Goal: Check status: Check status

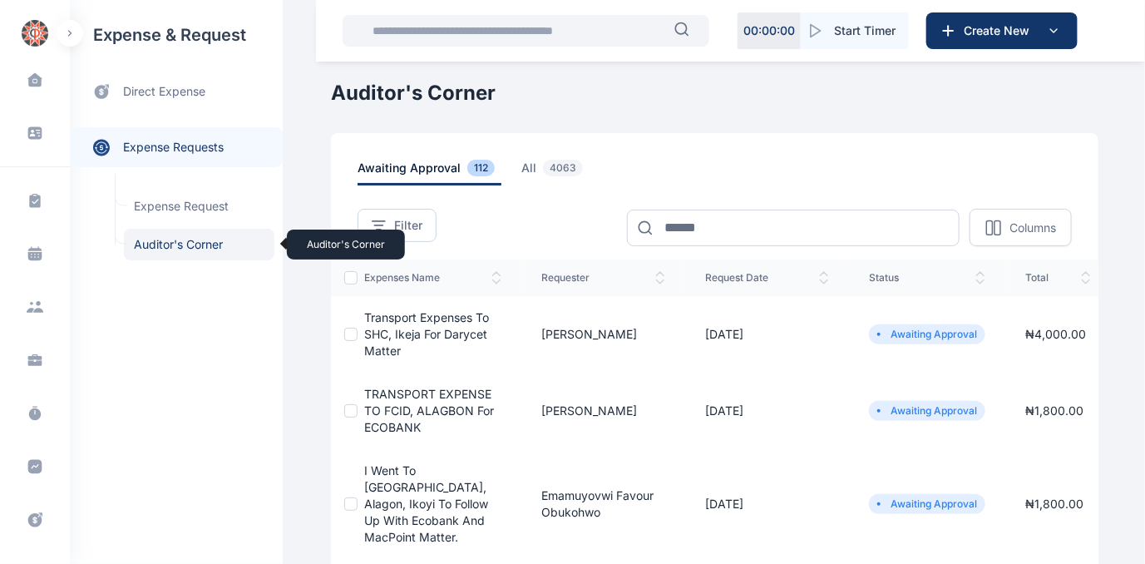
click at [184, 244] on span "Auditor's Corner Auditor's Corner" at bounding box center [199, 245] width 150 height 32
click at [521, 166] on span "all 4063" at bounding box center [555, 173] width 68 height 26
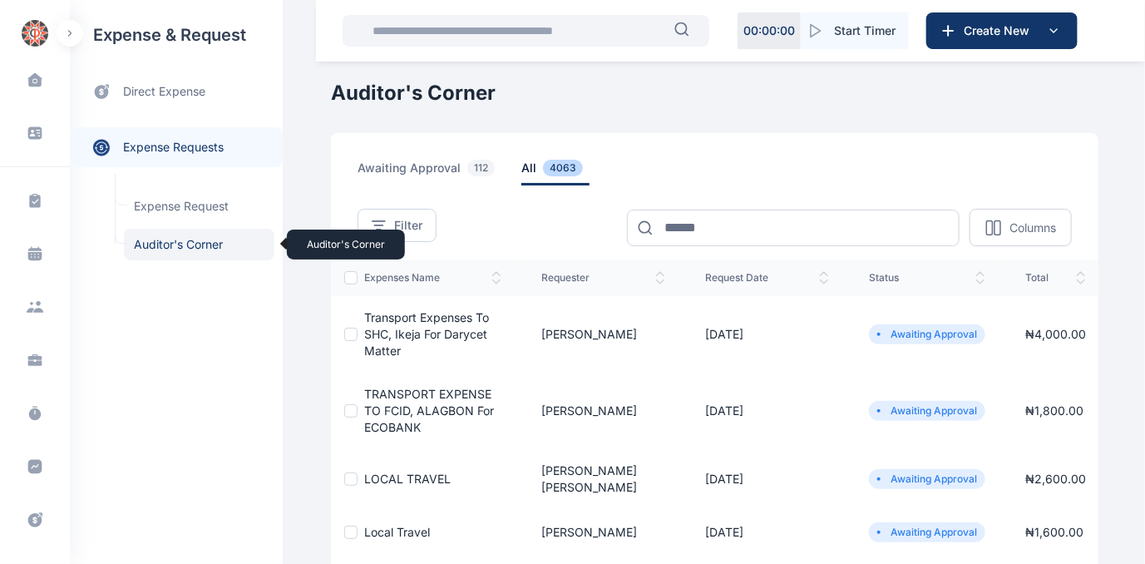
click at [150, 241] on span "Auditor's Corner Auditor's Corner" at bounding box center [199, 245] width 150 height 32
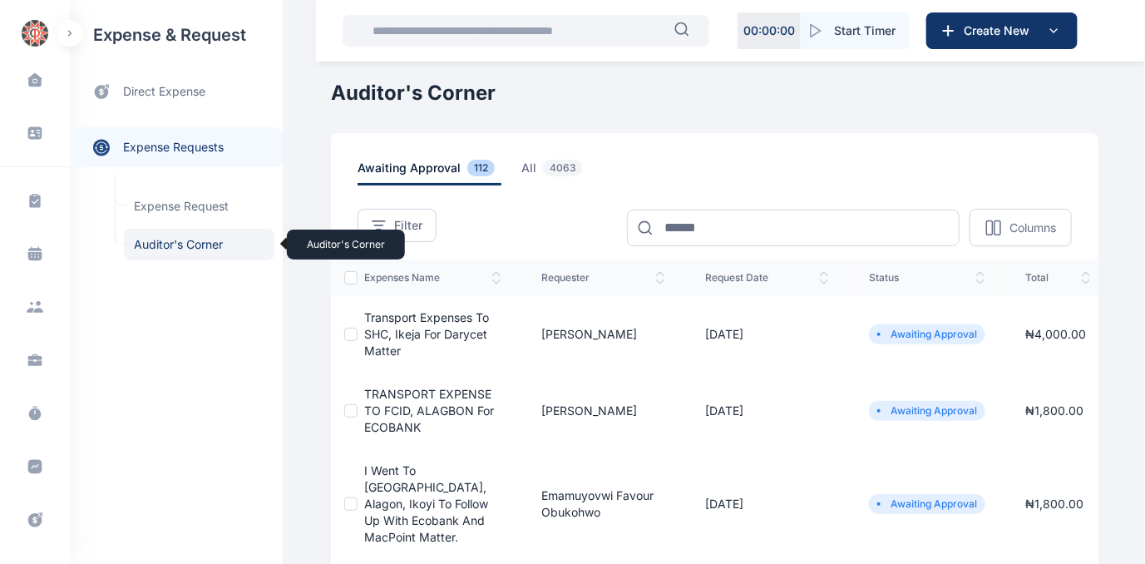
click at [170, 244] on span "Auditor's Corner Auditor's Corner" at bounding box center [199, 245] width 150 height 32
click at [165, 239] on span "Auditor's Corner Auditor's Corner" at bounding box center [199, 245] width 150 height 32
click at [167, 238] on span "Auditor's Corner Auditor's Corner" at bounding box center [199, 245] width 150 height 32
click at [191, 244] on span "Auditor's Corner Auditor's Corner" at bounding box center [199, 245] width 150 height 32
